Goal: Information Seeking & Learning: Check status

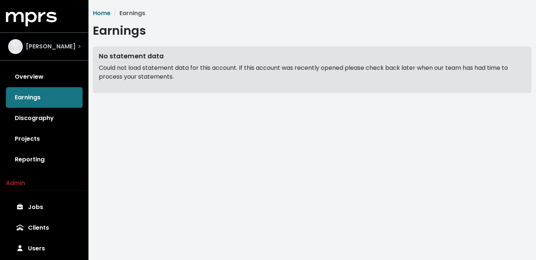
click at [67, 54] on div "[PERSON_NAME]" at bounding box center [44, 46] width 84 height 27
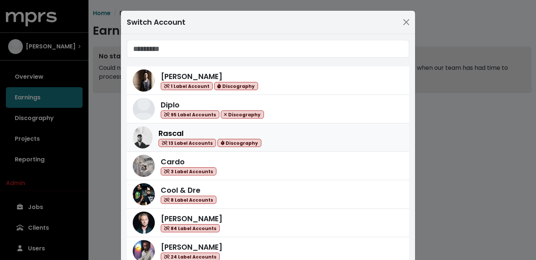
scroll to position [86, 0]
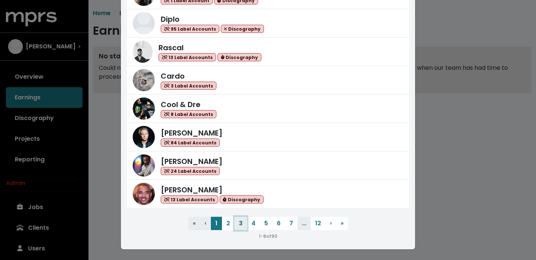
click at [241, 225] on button "3" at bounding box center [241, 223] width 13 height 13
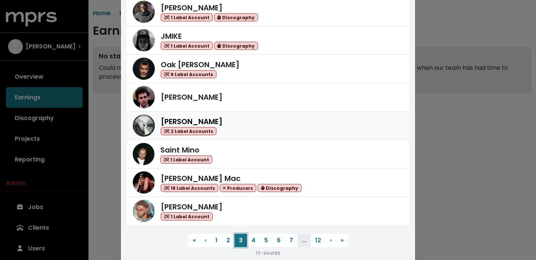
scroll to position [69, 0]
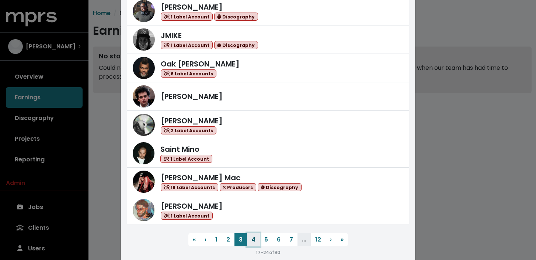
click at [251, 235] on button "4" at bounding box center [253, 239] width 13 height 13
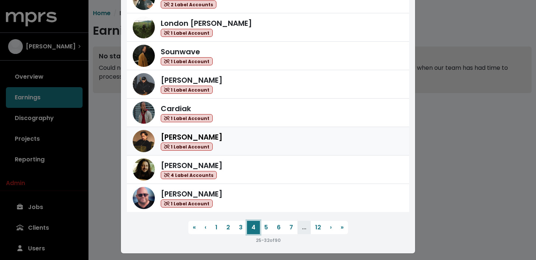
scroll to position [86, 0]
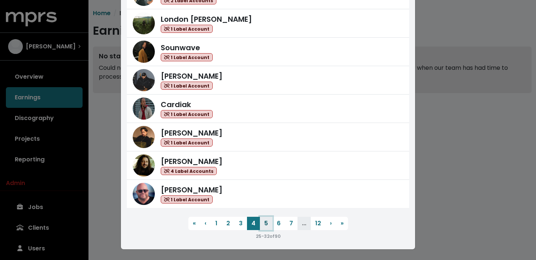
click at [269, 223] on button "5" at bounding box center [266, 223] width 13 height 13
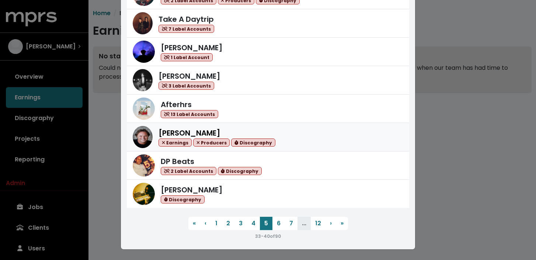
click at [297, 139] on div "[PERSON_NAME] Earnings Producers Discography" at bounding box center [281, 137] width 245 height 20
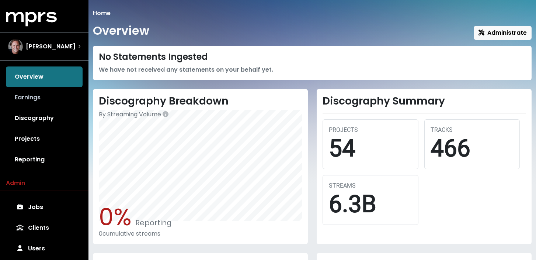
click at [52, 105] on link "Earnings" at bounding box center [44, 97] width 77 height 21
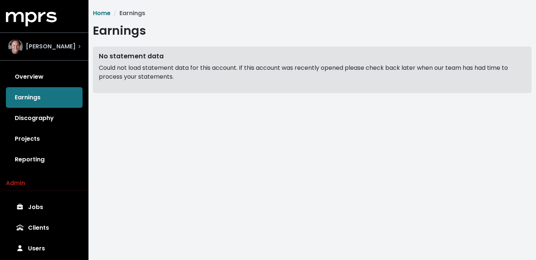
click at [30, 48] on span "[PERSON_NAME]" at bounding box center [51, 46] width 50 height 9
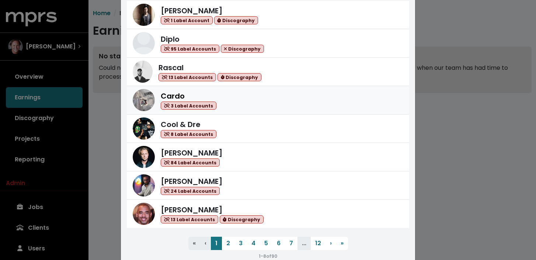
scroll to position [86, 0]
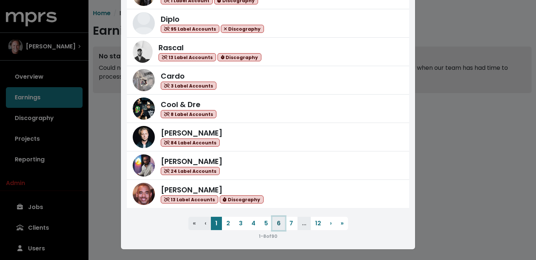
click at [277, 224] on button "6" at bounding box center [279, 223] width 13 height 13
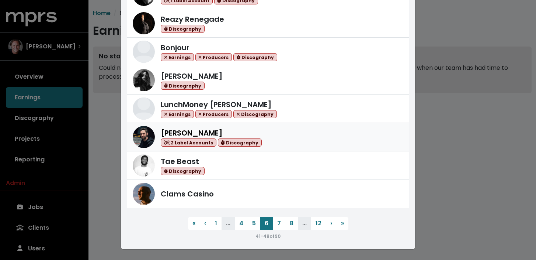
click at [300, 137] on div "[PERSON_NAME] 2 Label Accounts Discography" at bounding box center [282, 137] width 243 height 20
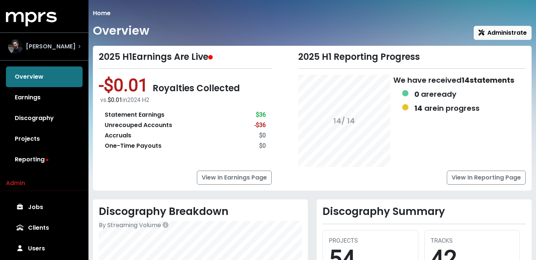
click at [59, 48] on span "[PERSON_NAME]" at bounding box center [51, 46] width 50 height 9
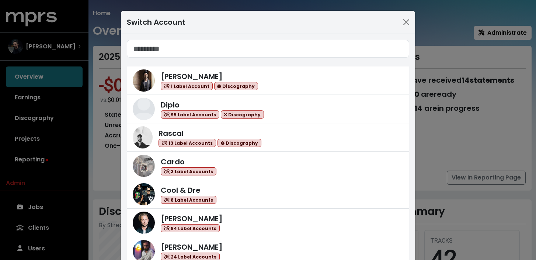
click at [97, 143] on div "Switch Account [PERSON_NAME] 1 Label Account Discography Diplo 95 Label Account…" at bounding box center [268, 130] width 536 height 260
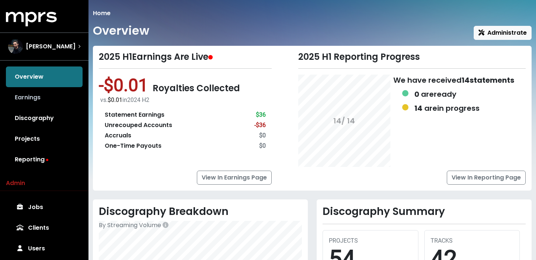
click at [45, 97] on link "Earnings" at bounding box center [44, 97] width 77 height 21
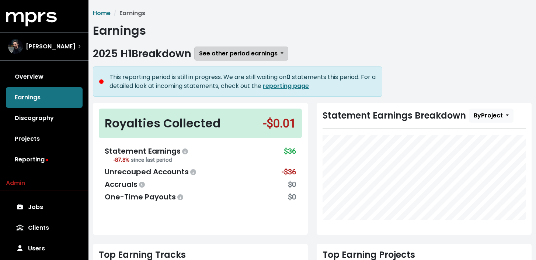
click at [225, 51] on span "See other period earnings" at bounding box center [238, 53] width 79 height 8
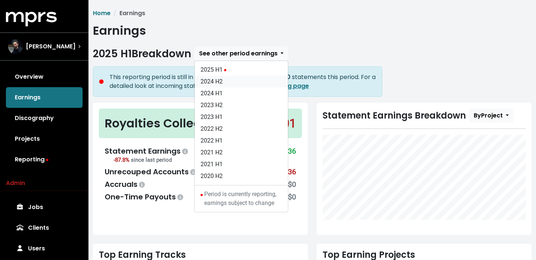
click at [222, 84] on link "2024 H2" at bounding box center [241, 82] width 93 height 12
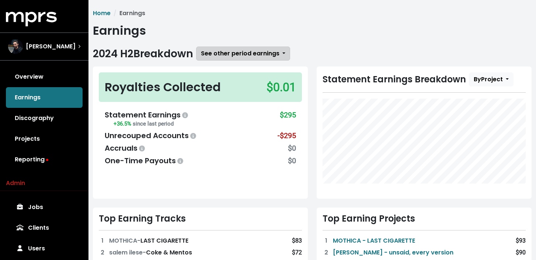
click at [230, 57] on span "See other period earnings" at bounding box center [240, 53] width 79 height 8
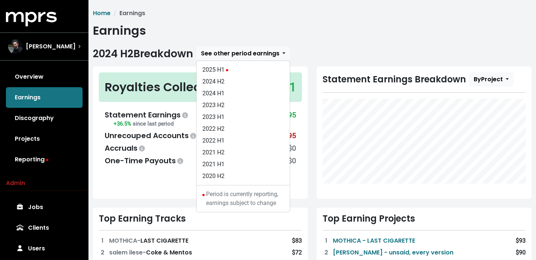
click at [164, 115] on div "Statement Earnings" at bounding box center [147, 114] width 85 height 11
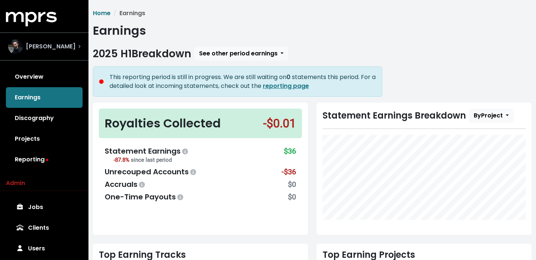
click at [56, 45] on span "[PERSON_NAME]" at bounding box center [51, 46] width 50 height 9
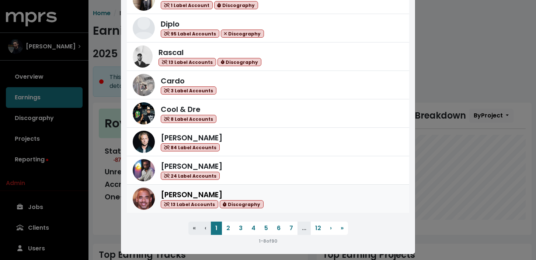
scroll to position [81, 0]
click at [293, 229] on button "7" at bounding box center [291, 227] width 13 height 13
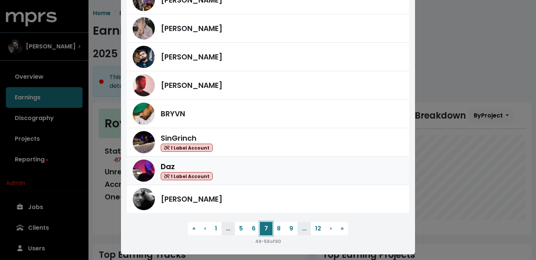
scroll to position [83, 0]
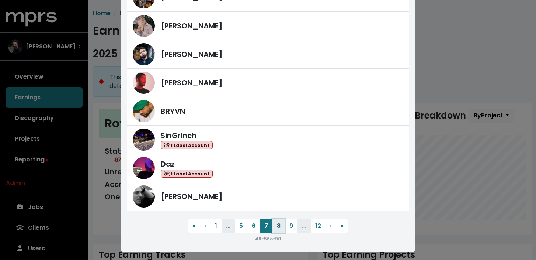
click at [276, 228] on button "8" at bounding box center [279, 225] width 13 height 13
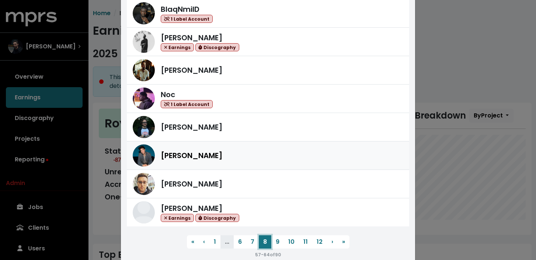
scroll to position [70, 0]
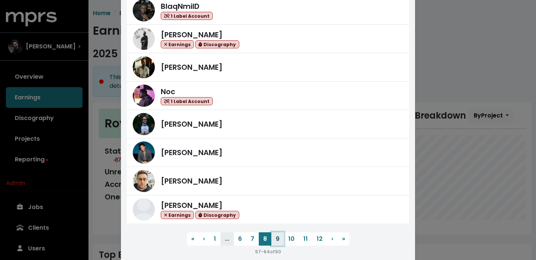
click at [278, 239] on button "9" at bounding box center [278, 238] width 13 height 13
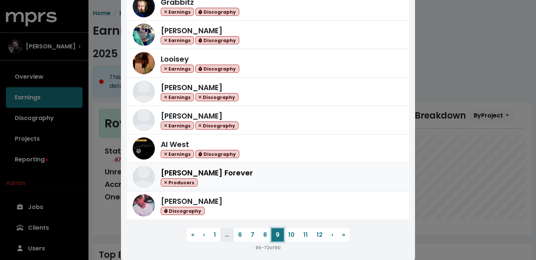
scroll to position [76, 0]
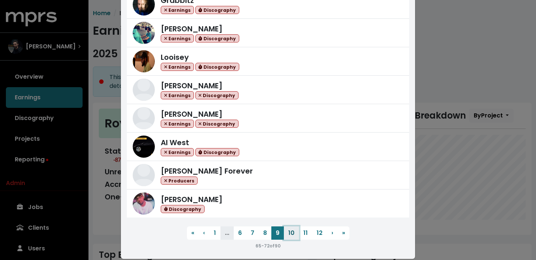
click at [290, 235] on button "10" at bounding box center [291, 232] width 15 height 13
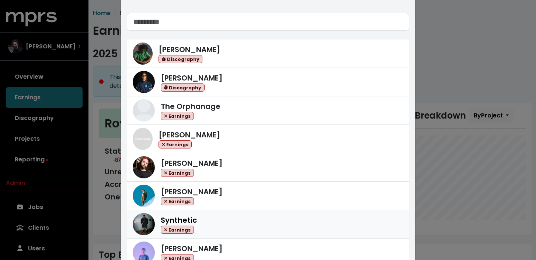
scroll to position [86, 0]
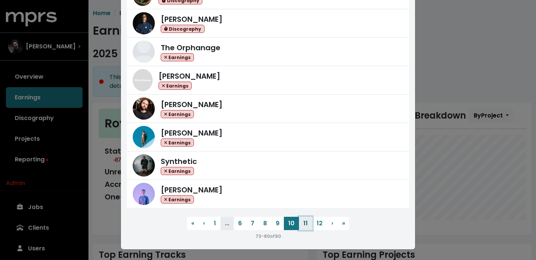
click at [301, 225] on button "11" at bounding box center [305, 223] width 13 height 13
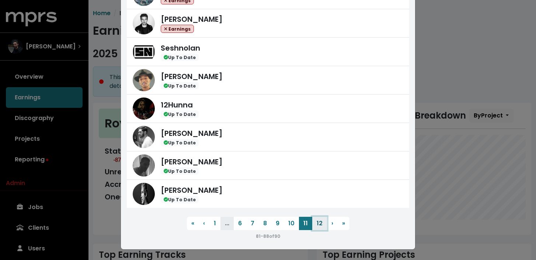
click at [323, 225] on button "12" at bounding box center [319, 223] width 15 height 13
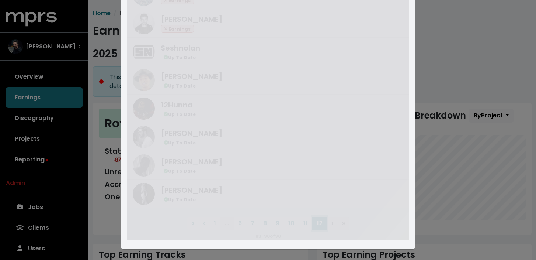
scroll to position [0, 0]
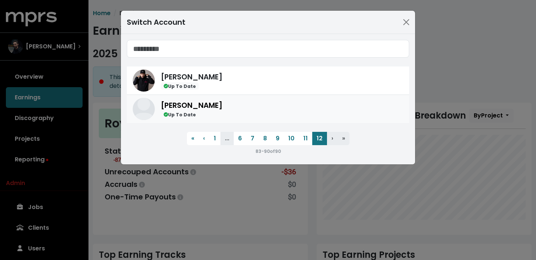
click at [286, 103] on div "[PERSON_NAME] Up To Date" at bounding box center [282, 109] width 243 height 19
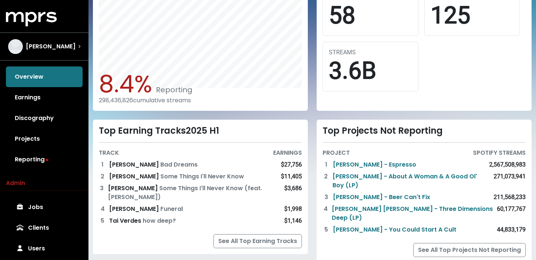
scroll to position [249, 0]
